Goal: Task Accomplishment & Management: Manage account settings

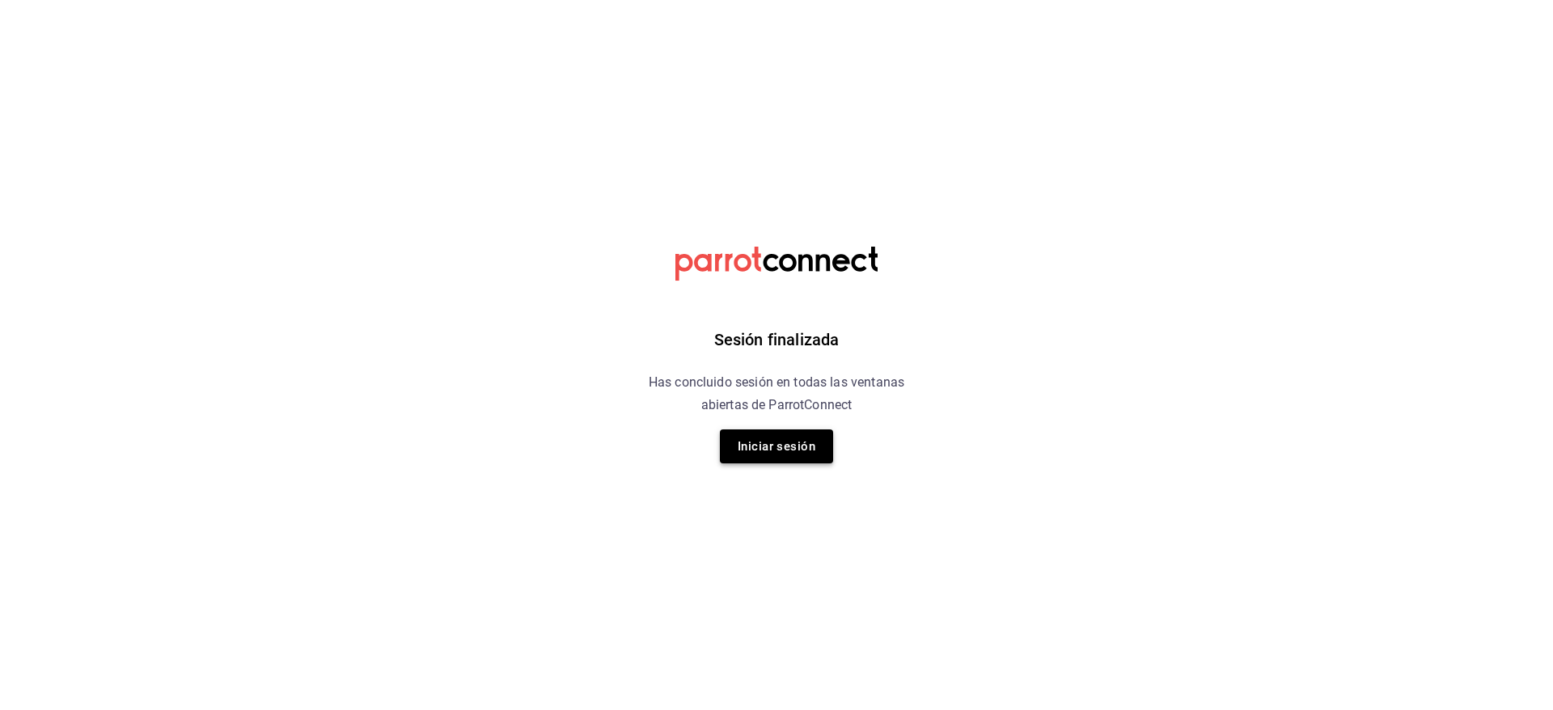
click at [782, 447] on button "Iniciar sesión" at bounding box center [776, 447] width 113 height 34
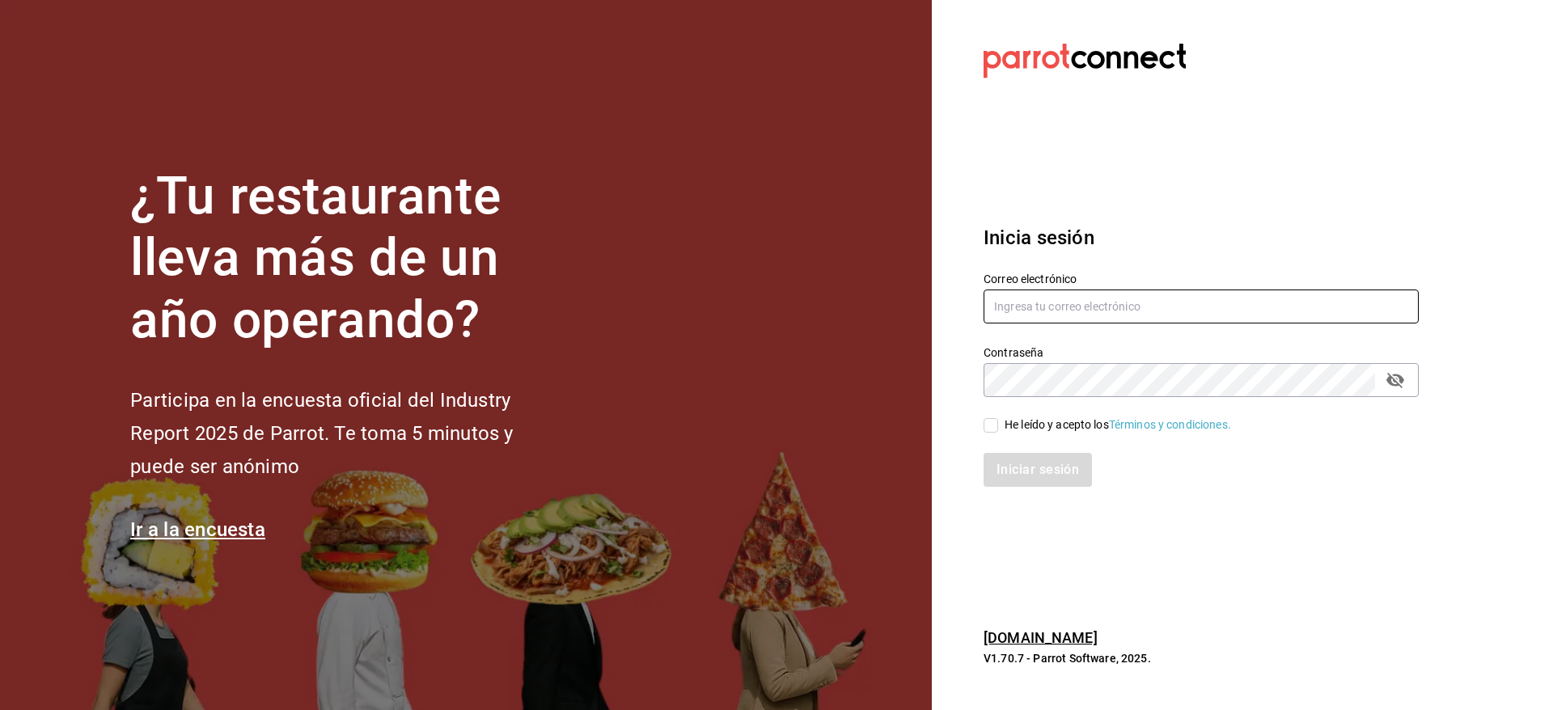
type input "[EMAIL_ADDRESS][DOMAIN_NAME]"
click at [1011, 424] on div "He leído y acepto los Términos y condiciones." at bounding box center [1118, 425] width 226 height 17
click at [998, 424] on input "He leído y acepto los Términos y condiciones." at bounding box center [991, 425] width 15 height 15
checkbox input "true"
click at [1030, 474] on button "Iniciar sesión" at bounding box center [1039, 470] width 110 height 34
